Goal: Transaction & Acquisition: Book appointment/travel/reservation

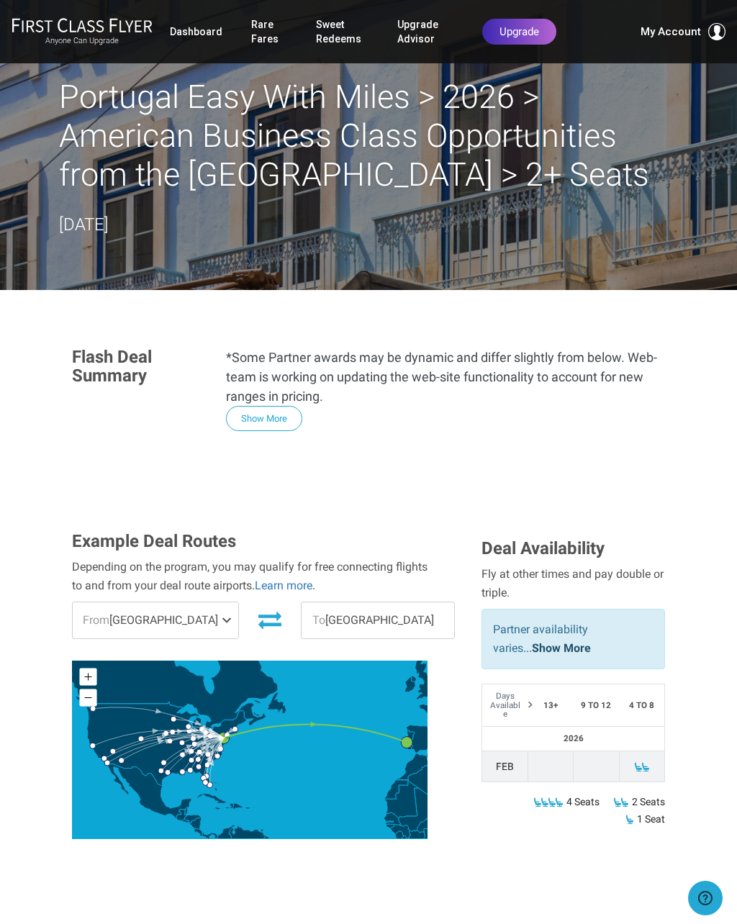
click at [261, 48] on link "Rare Fares" at bounding box center [269, 32] width 36 height 40
click at [262, 45] on link "Rare Fares" at bounding box center [269, 32] width 36 height 40
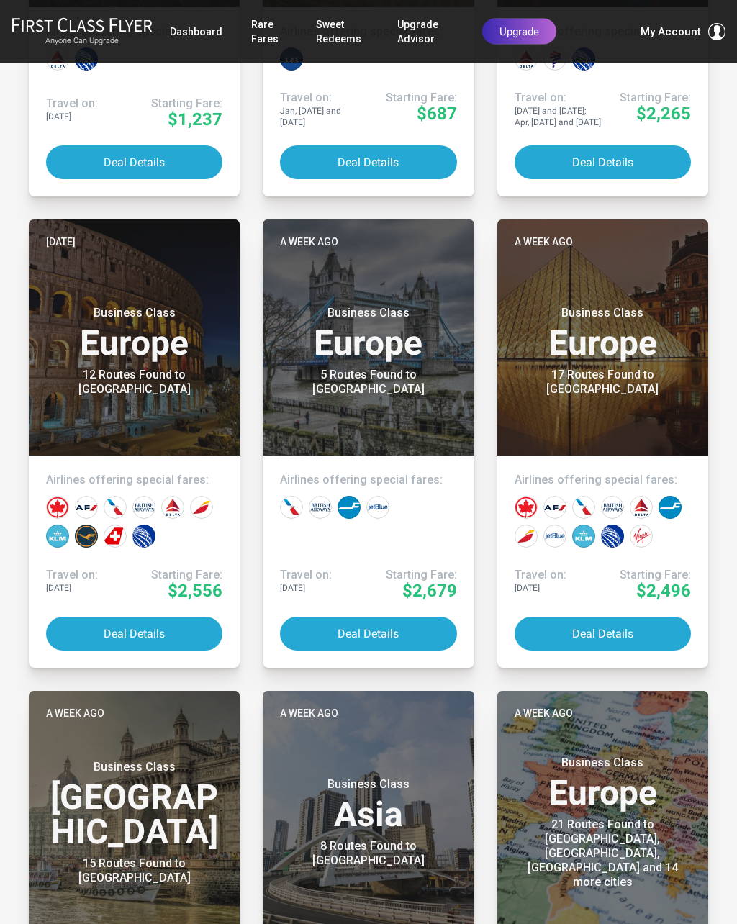
scroll to position [1076, 0]
click at [381, 626] on button "Deal Details" at bounding box center [368, 634] width 176 height 34
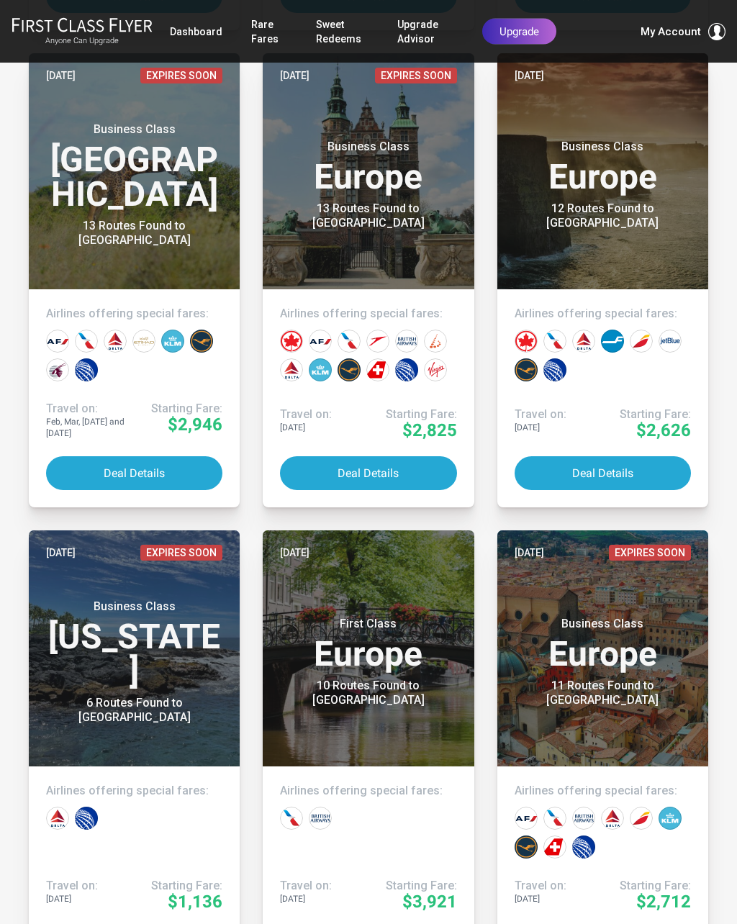
scroll to position [3146, 0]
click at [638, 474] on button "Deal Details" at bounding box center [603, 473] width 176 height 34
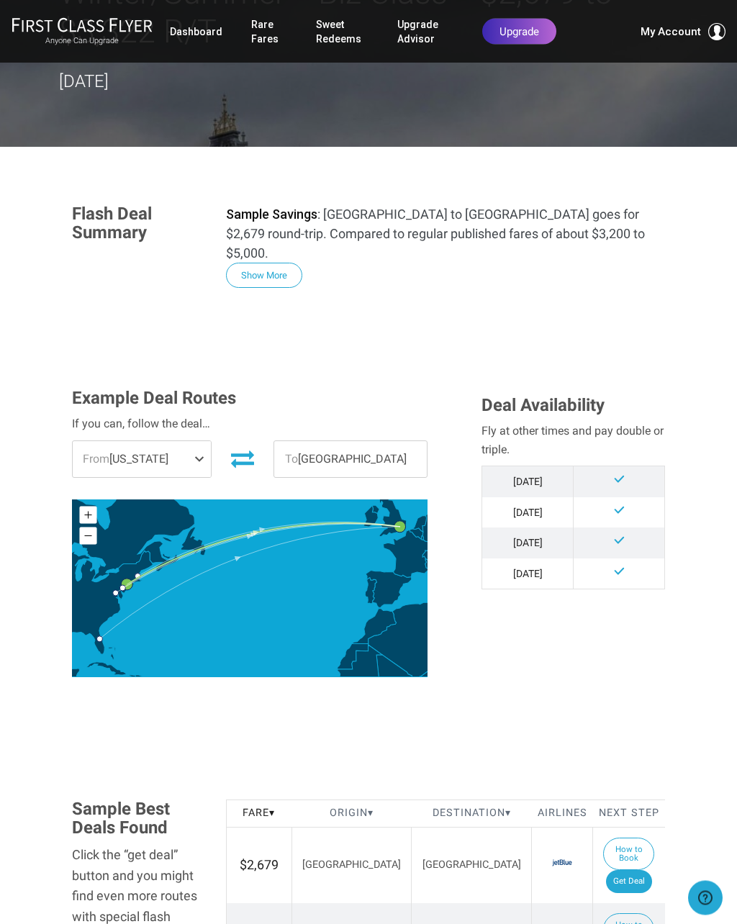
scroll to position [135, 0]
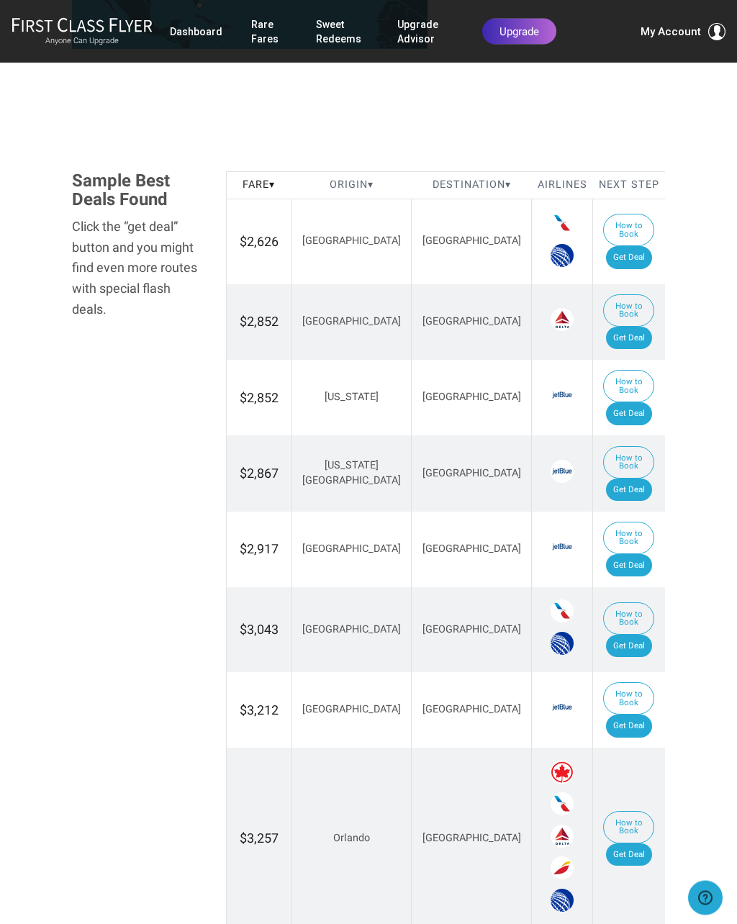
scroll to position [733, 0]
